Goal: Communication & Community: Answer question/provide support

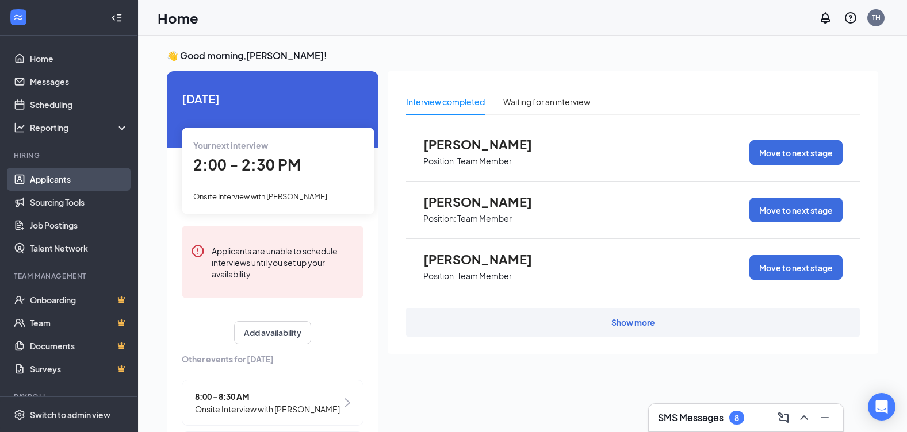
click at [48, 185] on link "Applicants" at bounding box center [79, 179] width 98 height 23
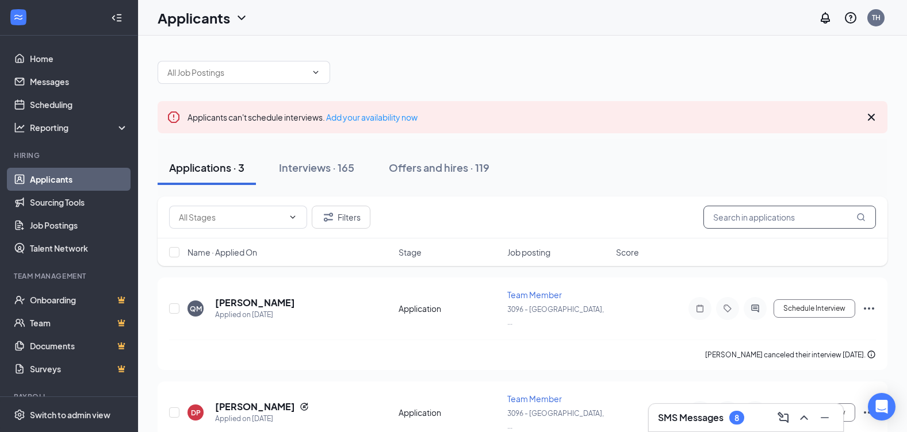
click at [793, 217] on input "text" at bounding box center [789, 217] width 173 height 23
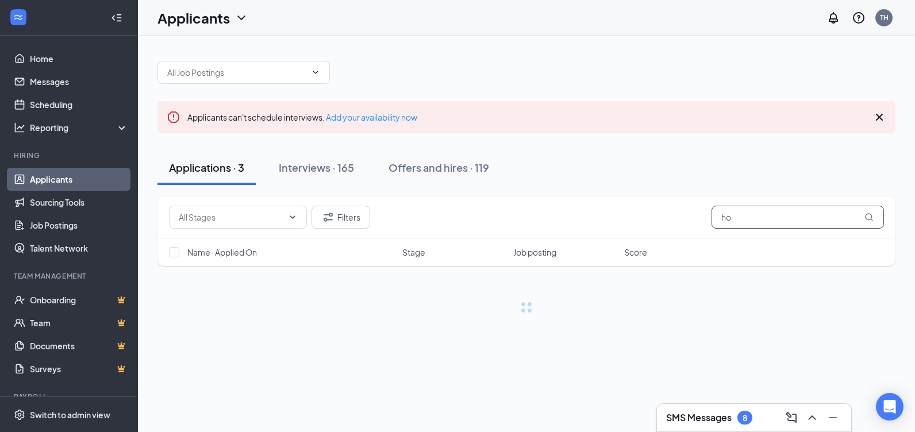
type input "h"
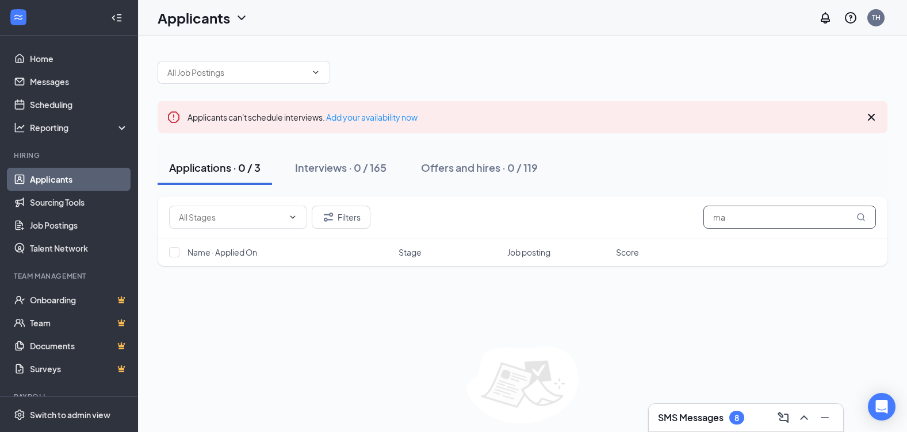
type input "m"
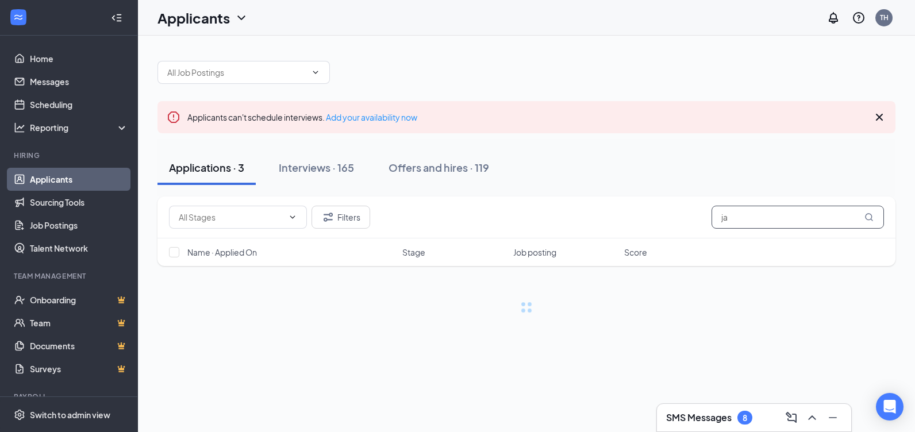
type input "j"
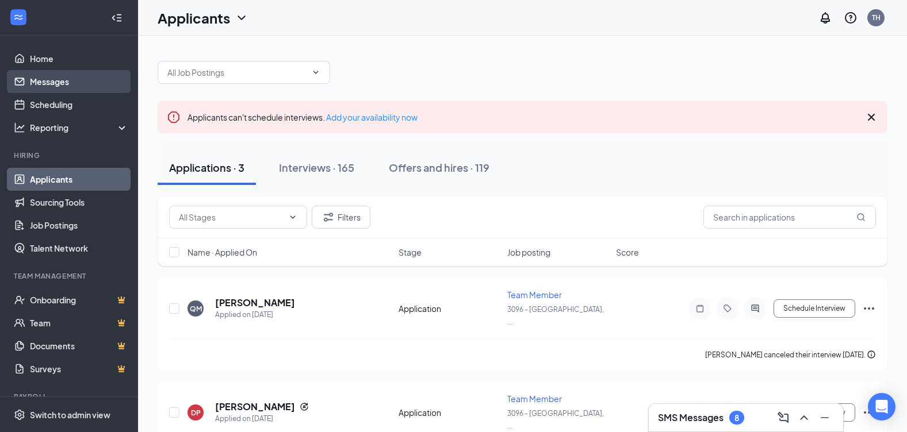
click at [62, 83] on link "Messages" at bounding box center [79, 81] width 98 height 23
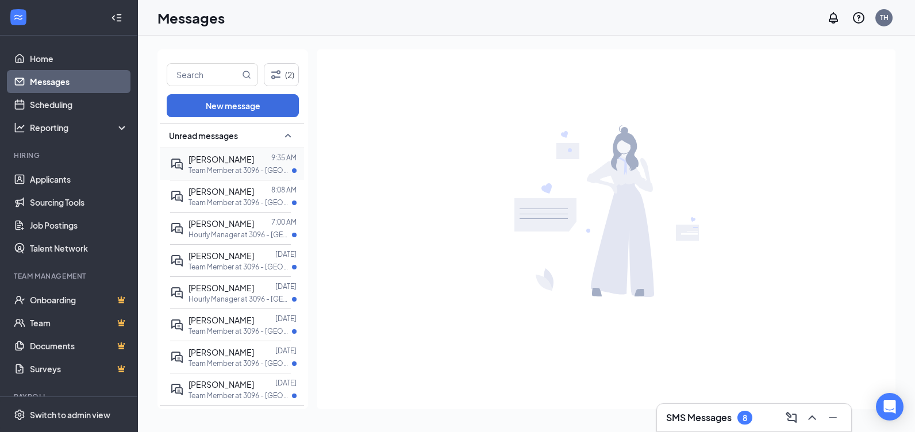
click at [217, 159] on span "[PERSON_NAME]" at bounding box center [222, 159] width 66 height 10
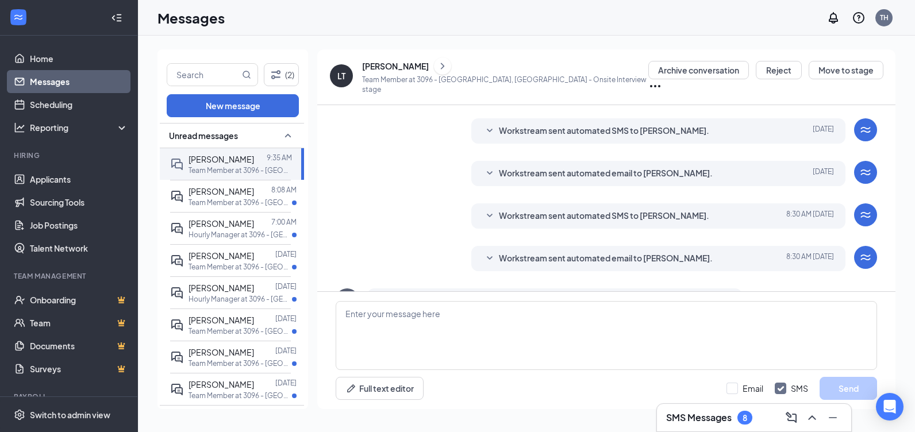
scroll to position [241, 0]
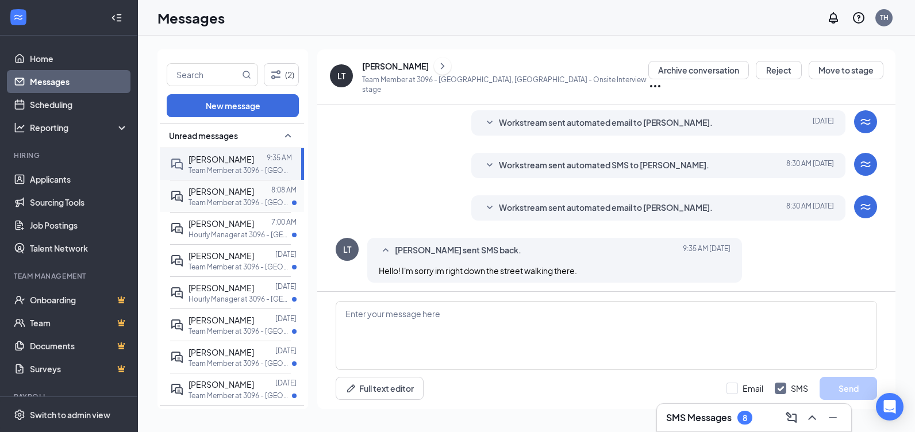
click at [218, 196] on span "[PERSON_NAME]" at bounding box center [222, 191] width 66 height 10
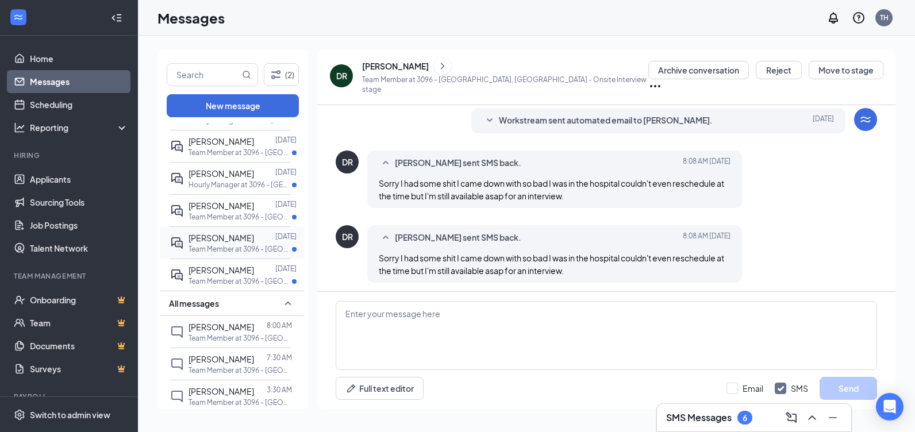
scroll to position [115, 0]
click at [210, 270] on span "[PERSON_NAME]" at bounding box center [222, 270] width 66 height 10
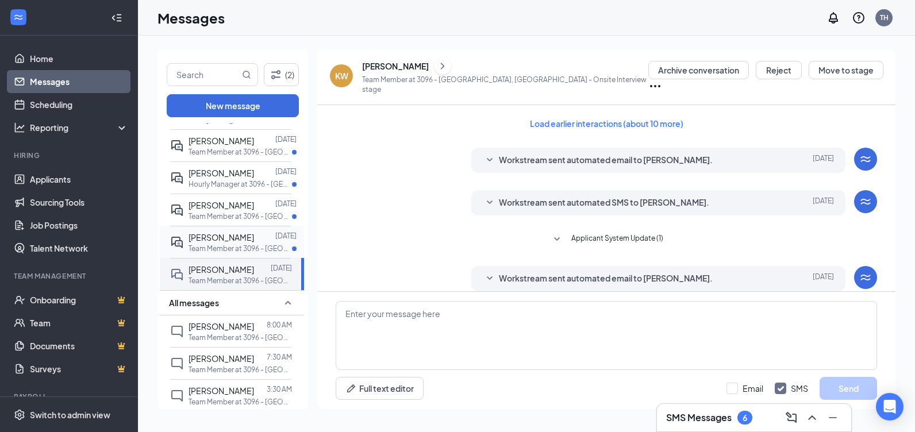
click at [226, 237] on span "[PERSON_NAME]" at bounding box center [222, 237] width 66 height 10
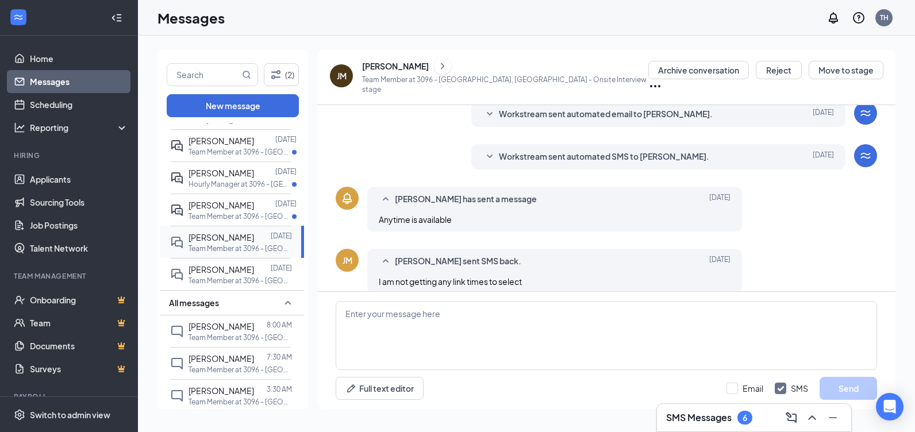
scroll to position [129, 0]
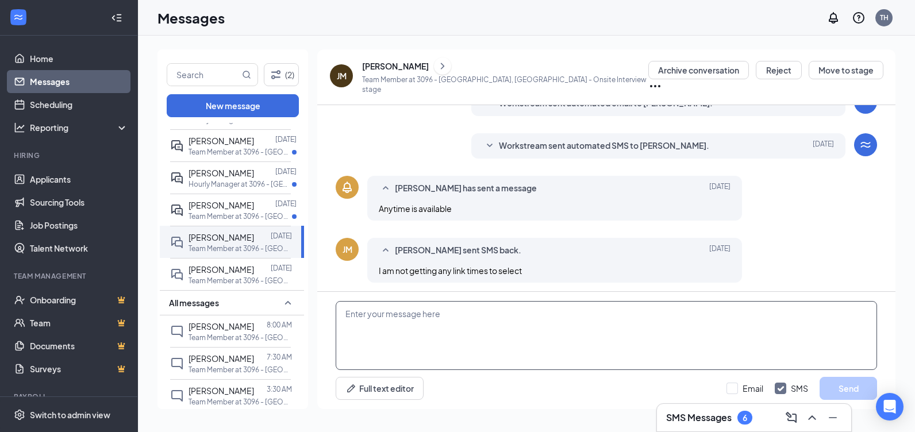
click at [407, 331] on textarea at bounding box center [607, 335] width 542 height 69
type textarea "if its not allowing you then you have to go to the next week."
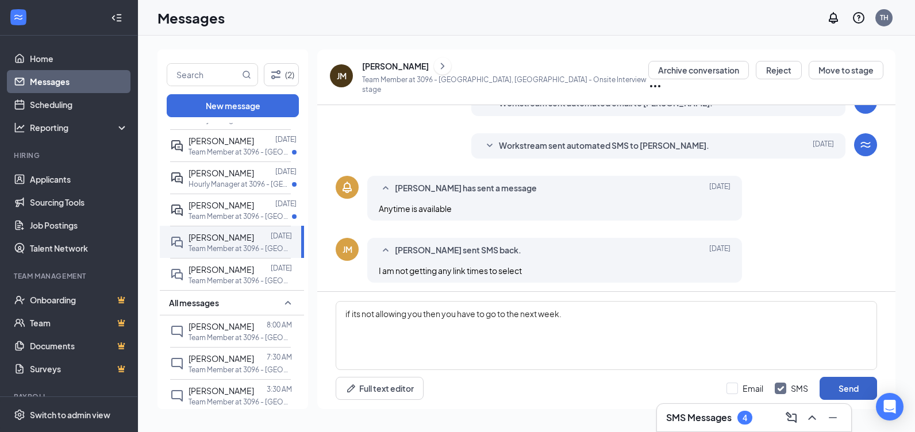
click at [832, 389] on button "Send" at bounding box center [849, 388] width 58 height 23
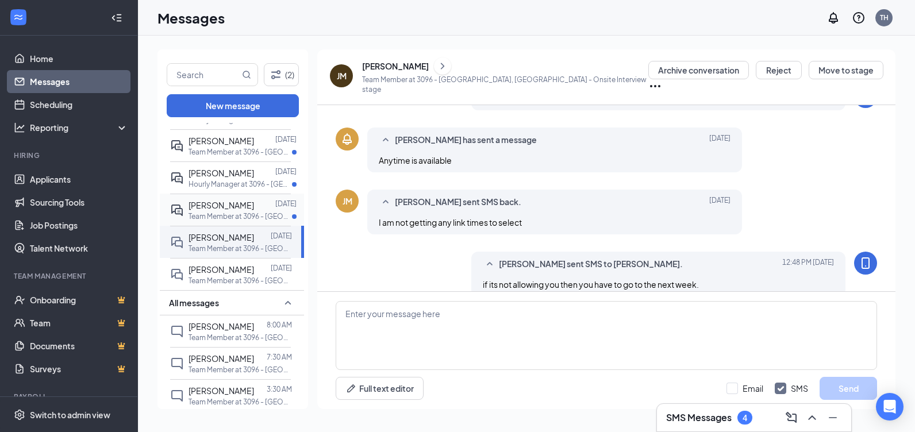
scroll to position [191, 0]
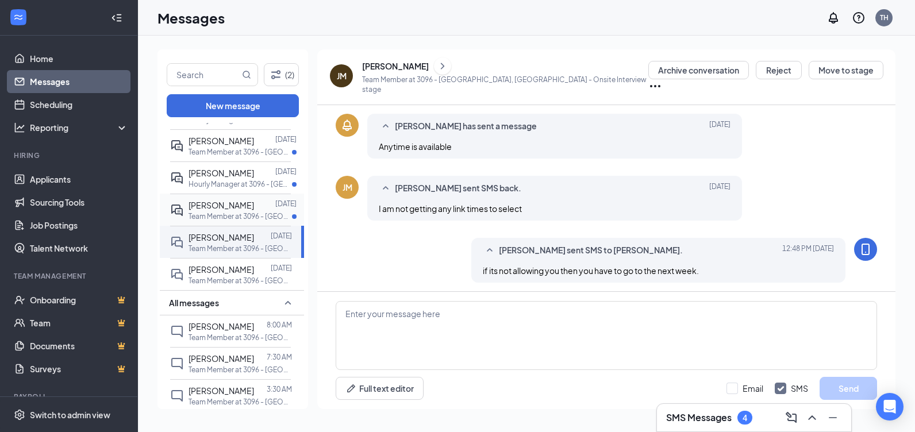
click at [242, 205] on span "[PERSON_NAME]" at bounding box center [222, 205] width 66 height 10
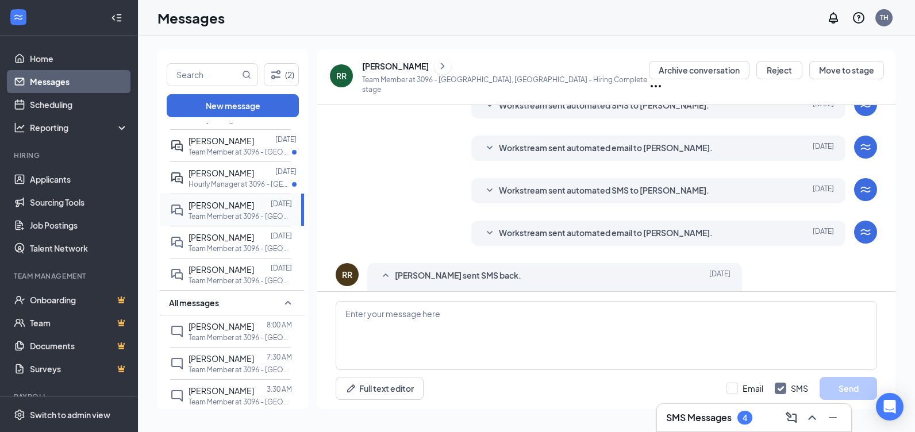
scroll to position [198, 0]
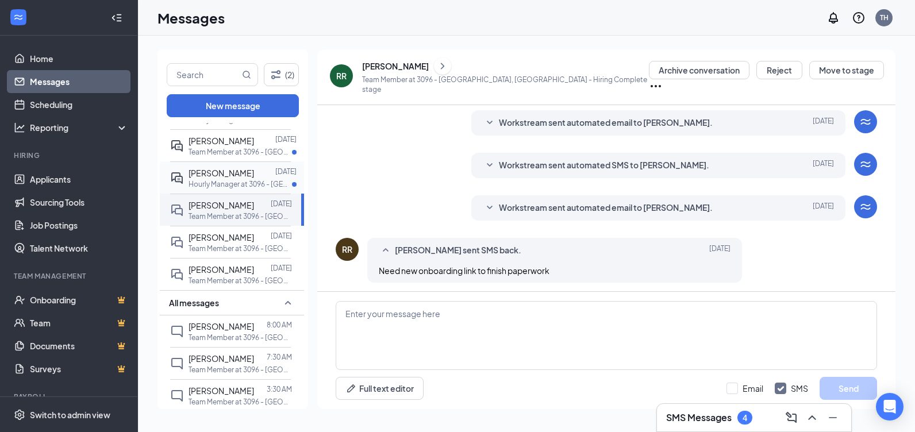
click at [216, 174] on span "[PERSON_NAME]" at bounding box center [222, 173] width 66 height 10
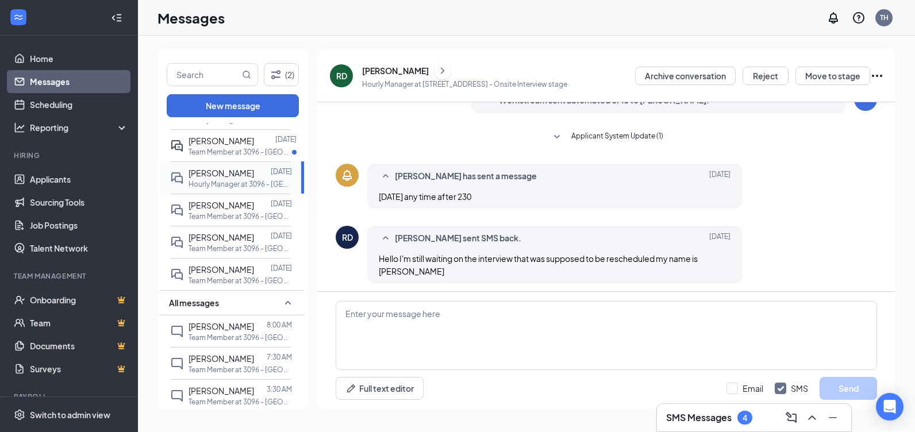
scroll to position [142, 0]
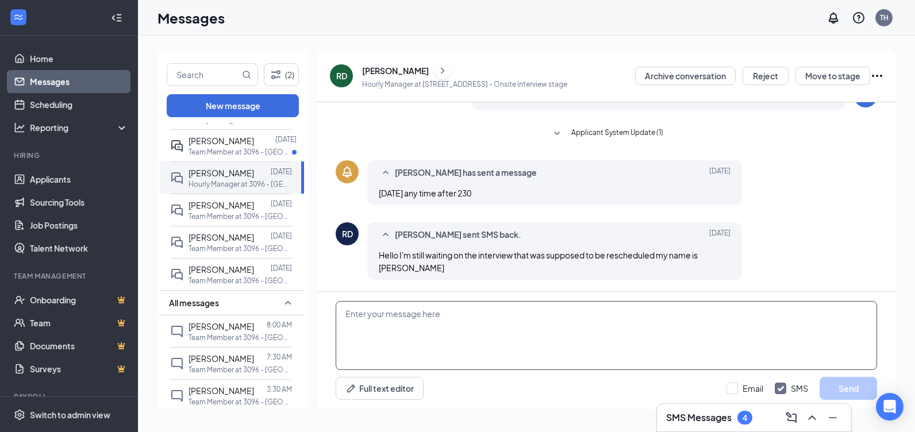
click at [437, 330] on textarea at bounding box center [607, 335] width 542 height 69
type textarea "g"
click at [391, 68] on div "[PERSON_NAME]" at bounding box center [395, 71] width 67 height 12
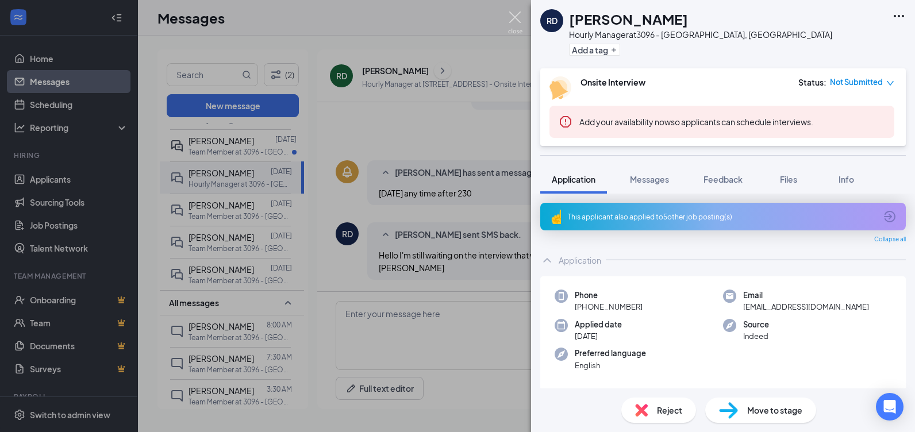
click at [519, 13] on img at bounding box center [515, 23] width 14 height 22
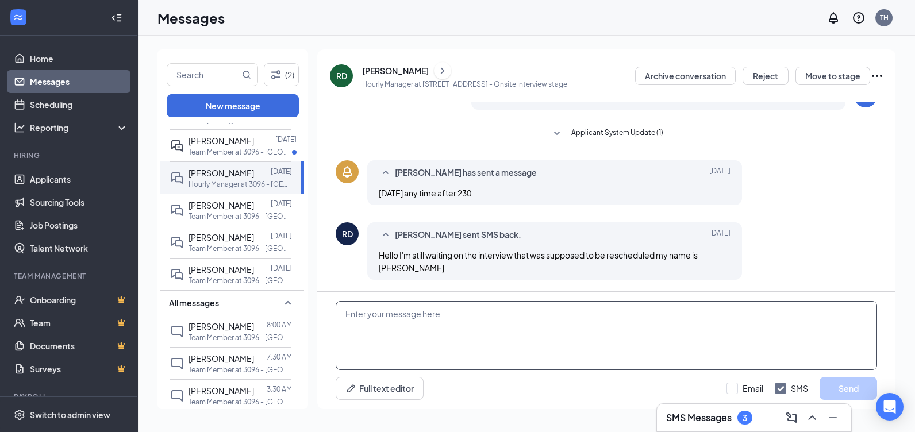
click at [426, 338] on textarea at bounding box center [607, 335] width 542 height 69
click at [371, 314] on textarea "you hacve to go in and schedule an interview" at bounding box center [607, 335] width 542 height 69
click at [527, 317] on textarea "you have to go in and schedule an interview" at bounding box center [607, 335] width 542 height 69
type textarea "you have to go in and schedule an interview"
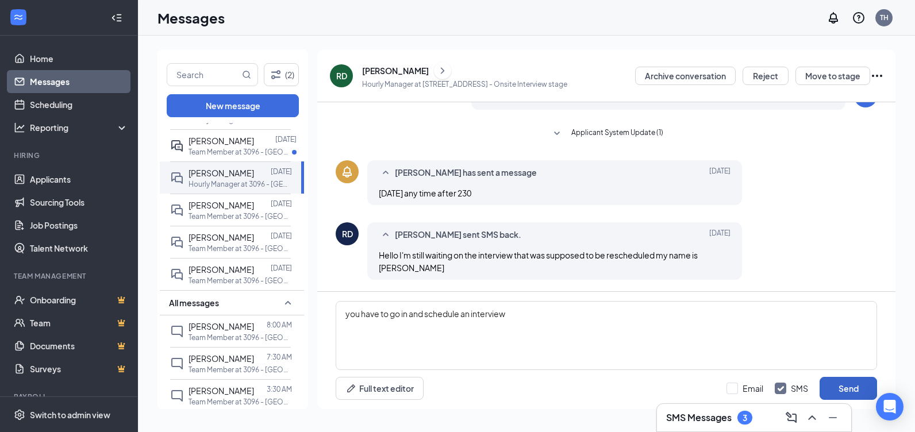
click at [842, 383] on button "Send" at bounding box center [849, 388] width 58 height 23
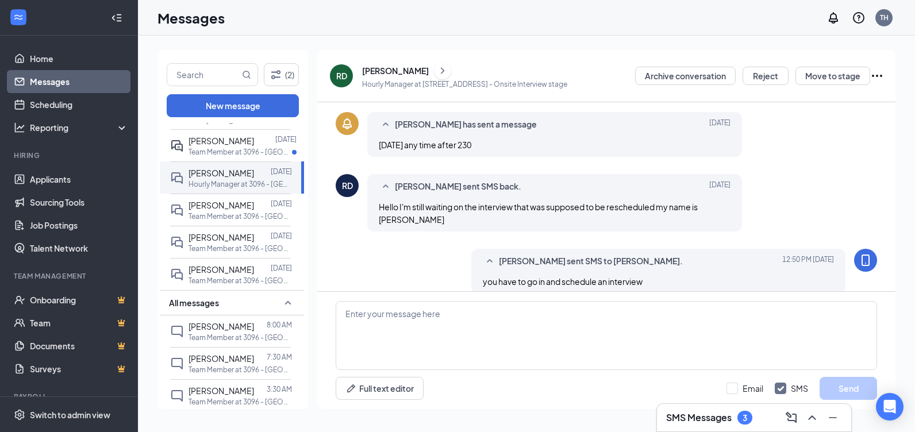
scroll to position [204, 0]
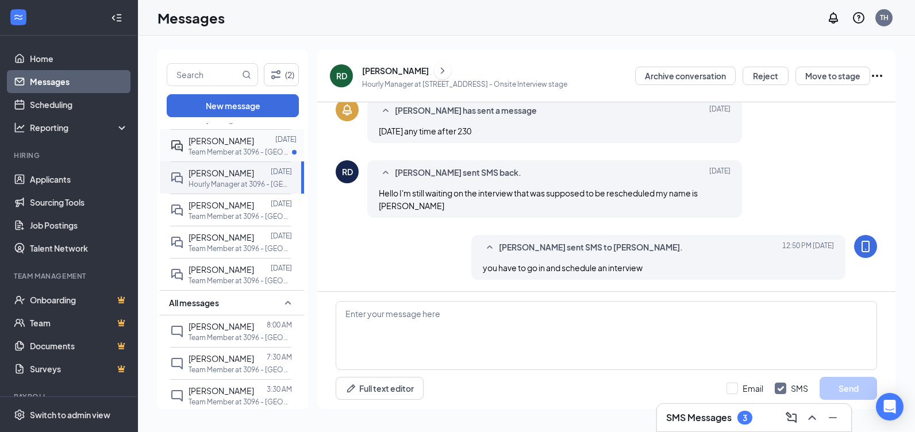
click at [225, 145] on span "[PERSON_NAME]" at bounding box center [222, 141] width 66 height 10
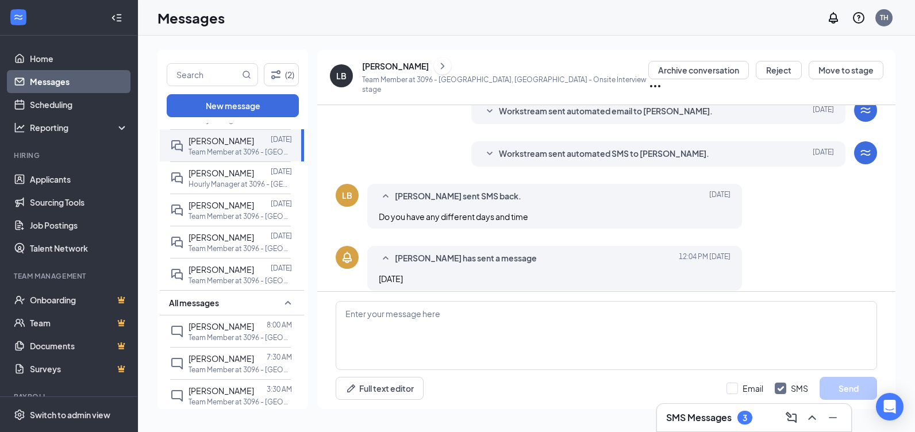
scroll to position [139, 0]
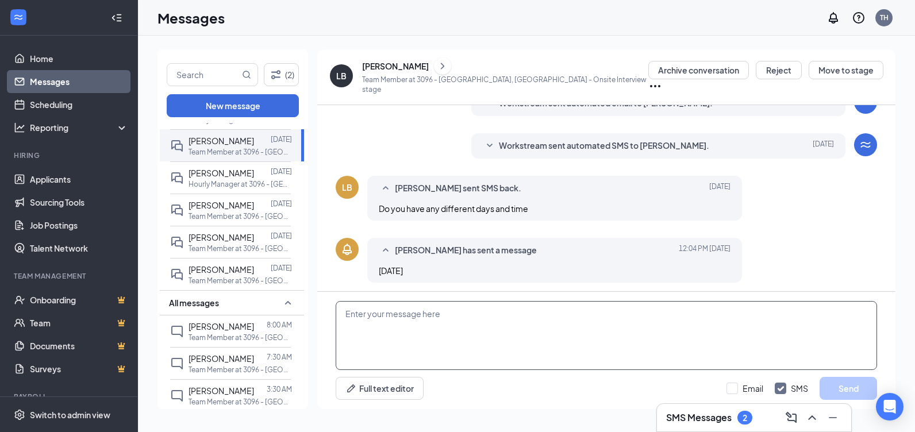
click at [460, 323] on textarea at bounding box center [607, 335] width 542 height 69
type textarea "my interviews is only on Tuesdays you have to go and schedule it"
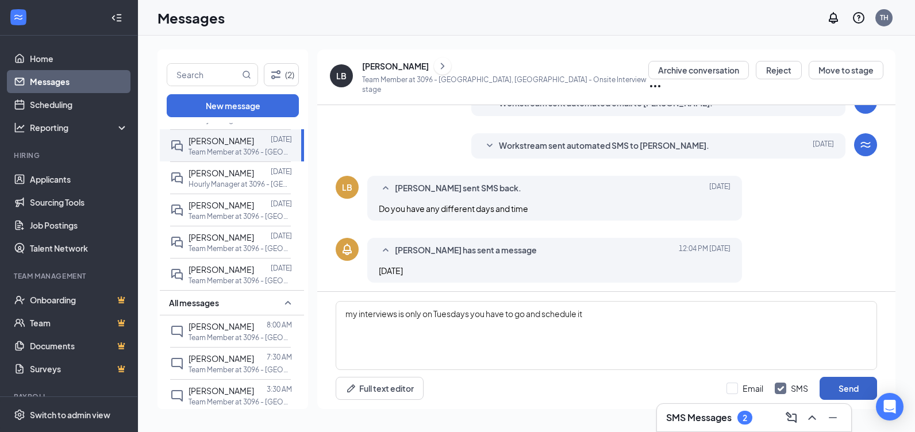
click at [850, 389] on button "Send" at bounding box center [849, 388] width 58 height 23
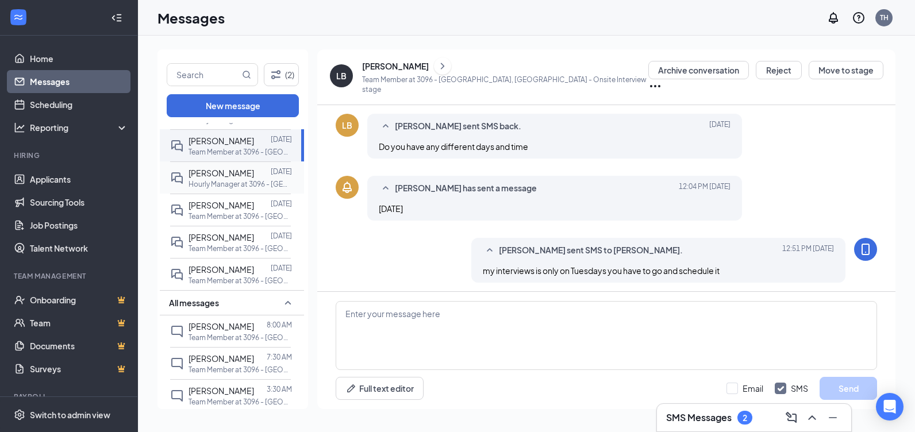
scroll to position [0, 0]
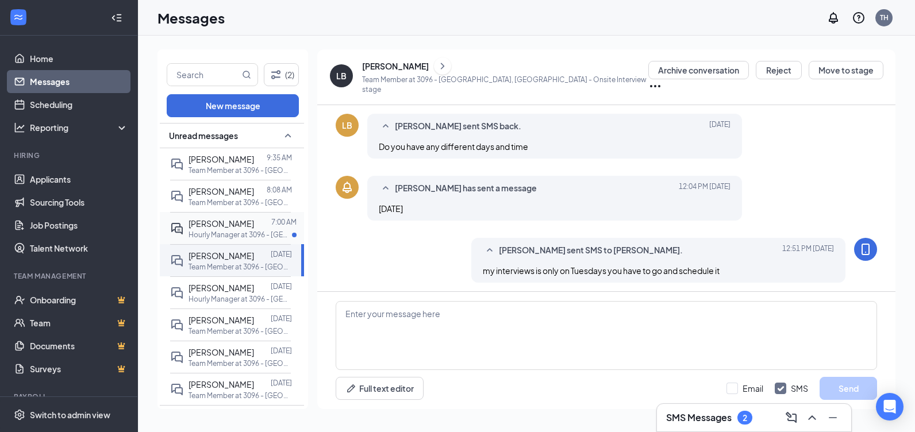
click at [201, 223] on span "[PERSON_NAME]" at bounding box center [222, 224] width 66 height 10
